Goal: Transaction & Acquisition: Subscribe to service/newsletter

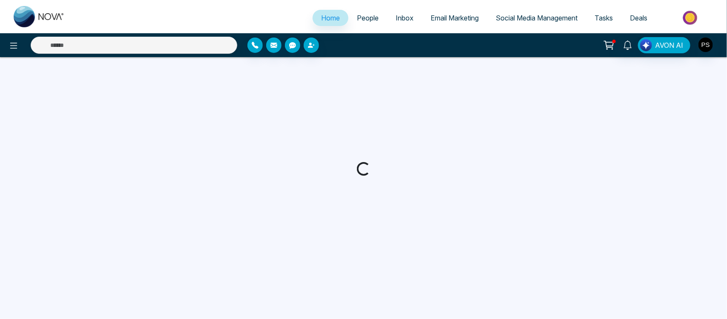
select select "*"
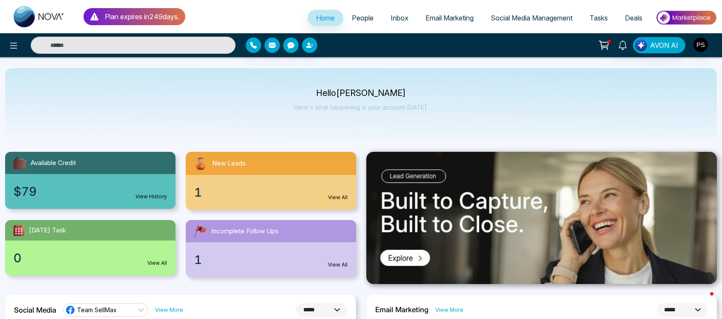
click at [459, 20] on span "Email Marketing" at bounding box center [450, 18] width 48 height 9
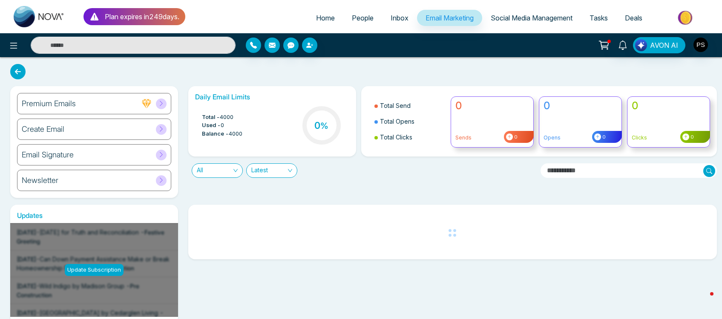
click at [101, 182] on div "Newsletter" at bounding box center [94, 180] width 154 height 21
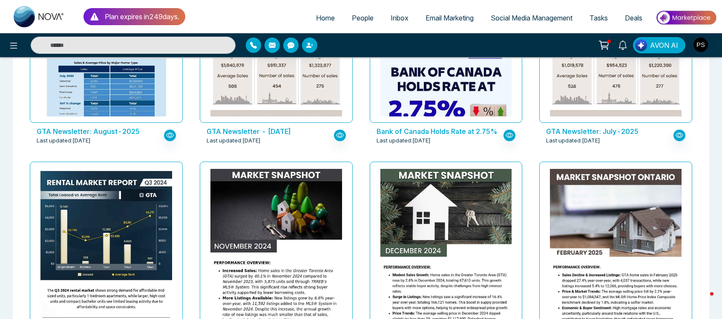
scroll to position [1, 0]
